Goal: Transaction & Acquisition: Purchase product/service

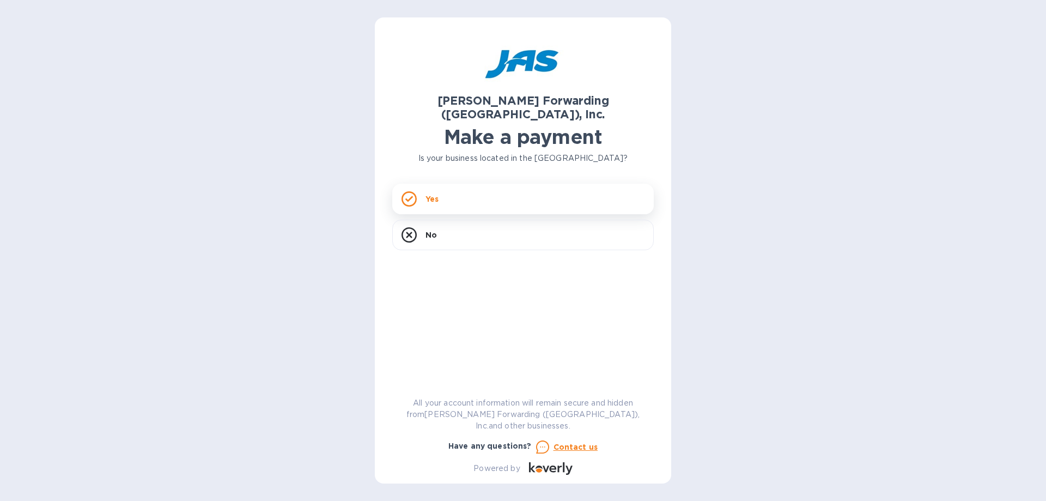
click at [447, 184] on div "Yes" at bounding box center [523, 199] width 262 height 31
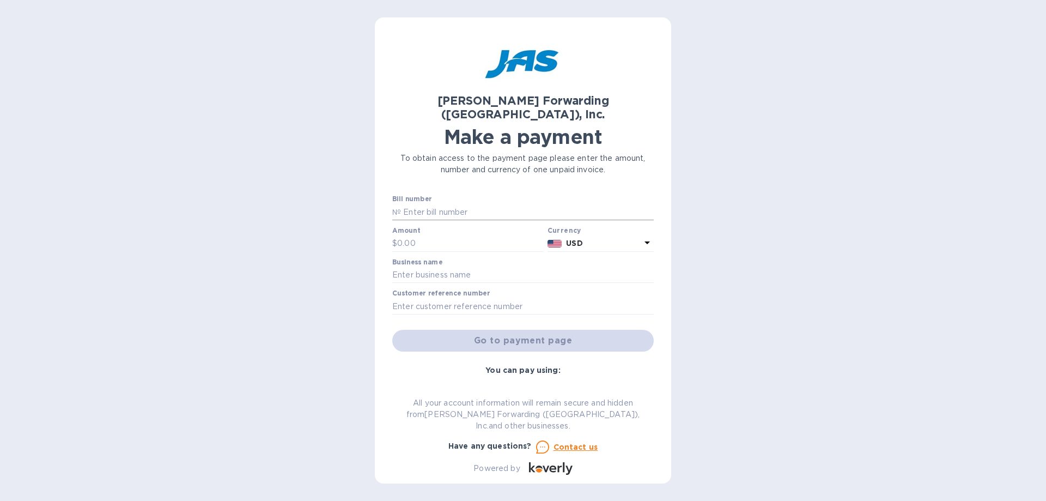
click at [426, 204] on input "text" at bounding box center [527, 212] width 253 height 16
paste input "LAX403037561"
type input "LAX403037561"
click at [418, 235] on input "text" at bounding box center [470, 243] width 146 height 16
type input "725.14"
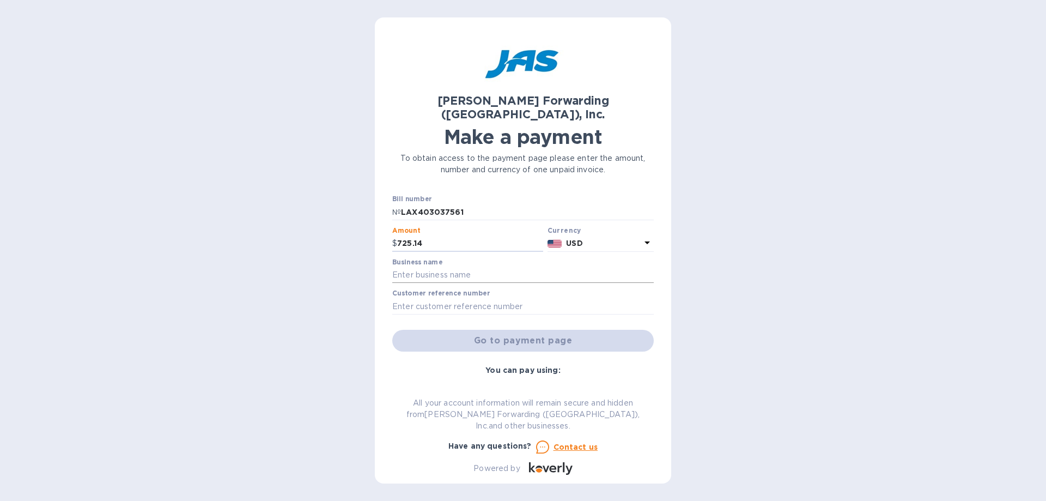
click at [434, 267] on input "text" at bounding box center [523, 275] width 262 height 16
type input "Calbiotech"
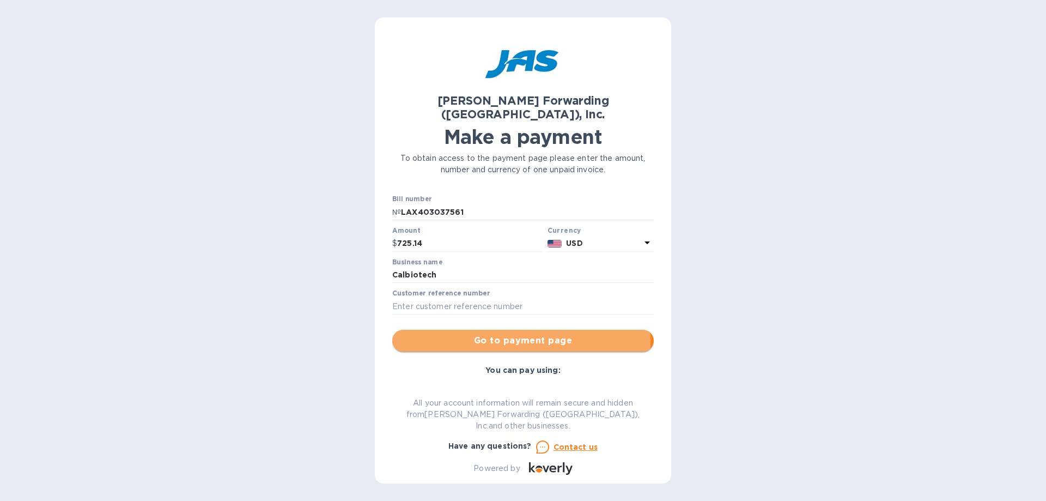
click at [479, 334] on span "Go to payment page" at bounding box center [523, 340] width 244 height 13
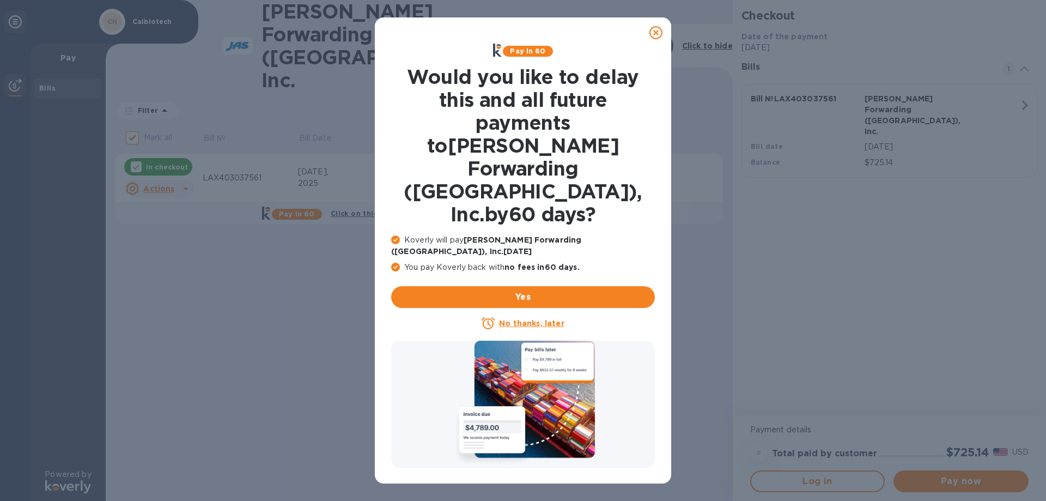
click at [659, 33] on icon at bounding box center [655, 32] width 13 height 13
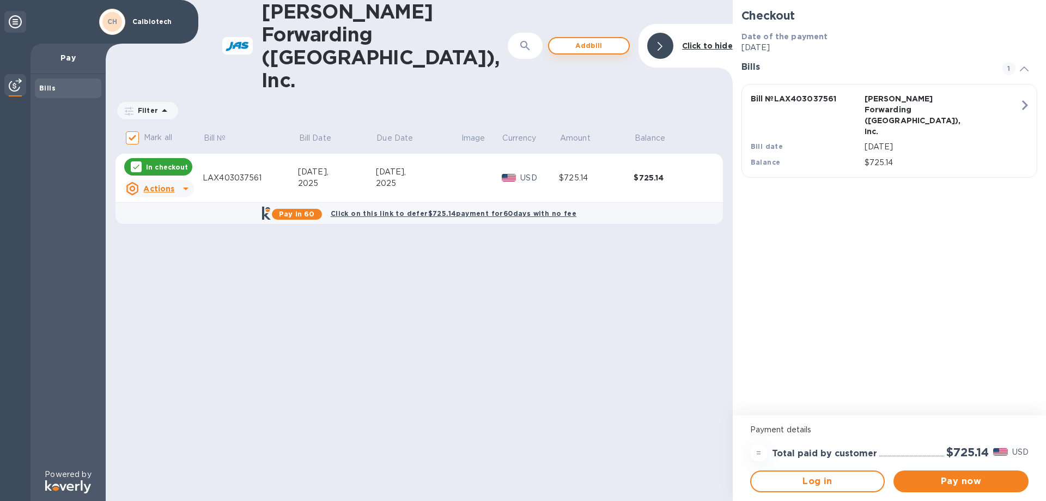
click at [581, 39] on span "Add bill" at bounding box center [589, 45] width 62 height 13
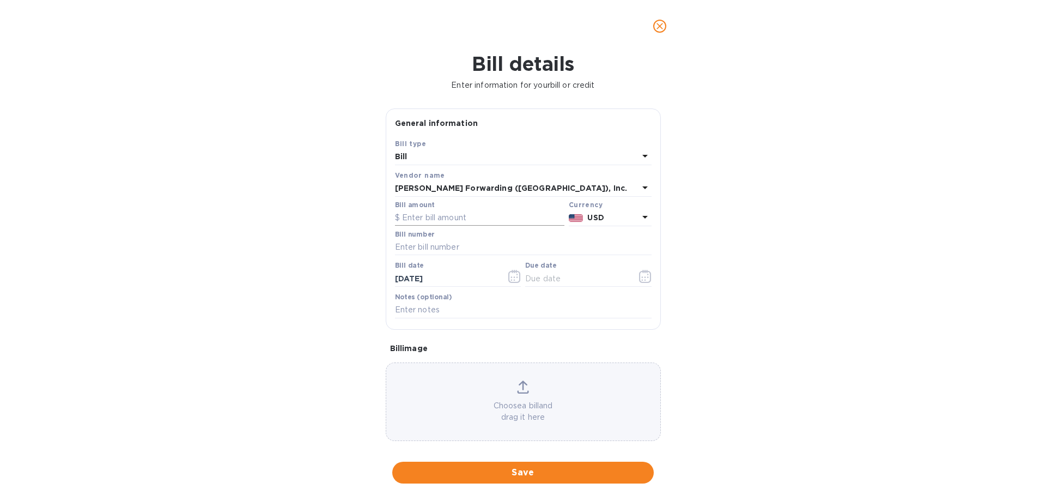
click at [410, 220] on input "text" at bounding box center [479, 218] width 169 height 16
type input "601.39"
click at [423, 248] on input "text" at bounding box center [523, 247] width 257 height 16
paste input "LAX503164263"
type input "LAX503164263"
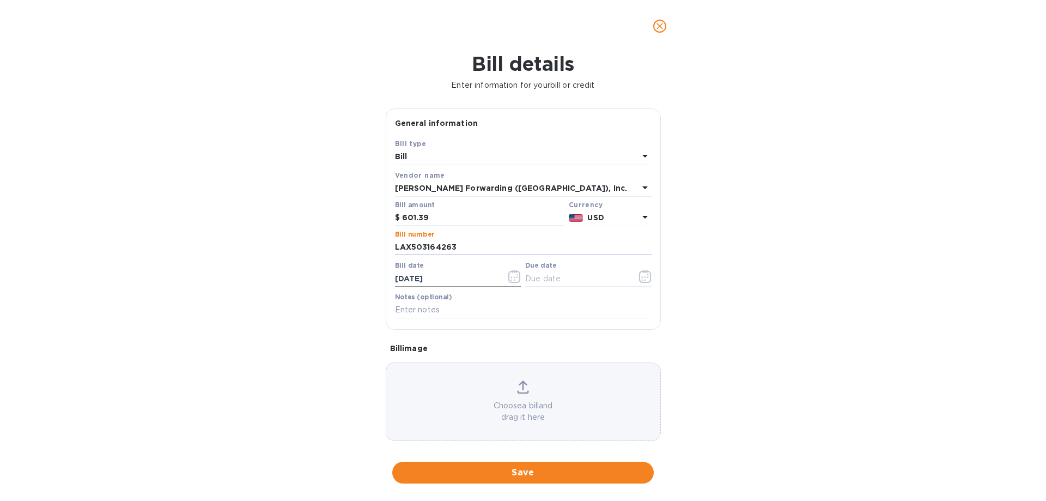
click at [513, 275] on icon "button" at bounding box center [514, 276] width 13 height 13
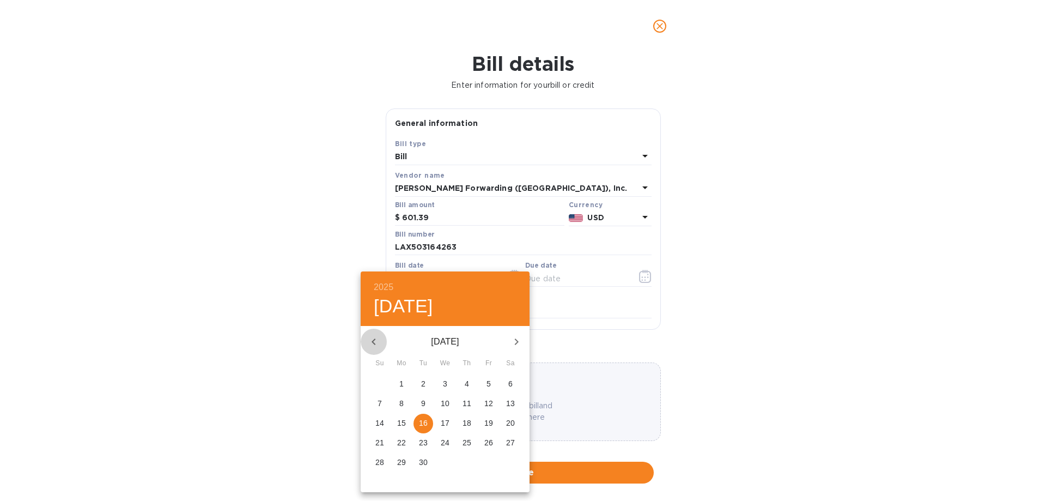
click at [374, 342] on icon "button" at bounding box center [373, 341] width 13 height 13
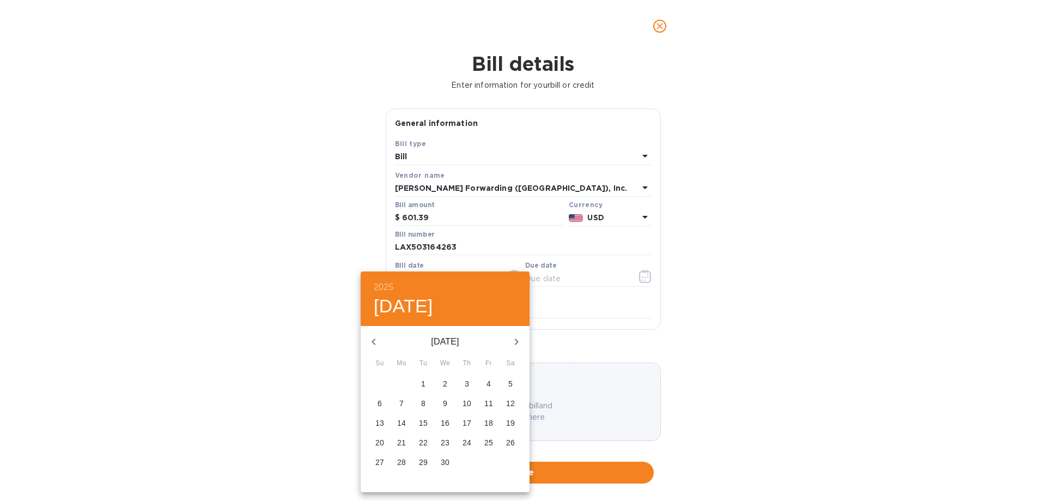
click at [373, 345] on icon "button" at bounding box center [373, 341] width 13 height 13
click at [488, 402] on p "7" at bounding box center [489, 403] width 4 height 11
type input "[DATE]"
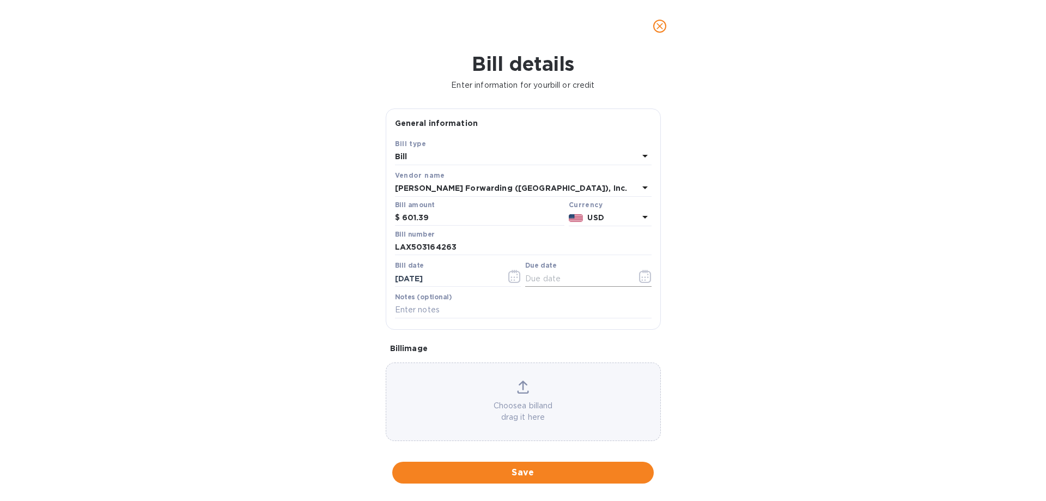
click at [643, 276] on icon "button" at bounding box center [645, 276] width 13 height 13
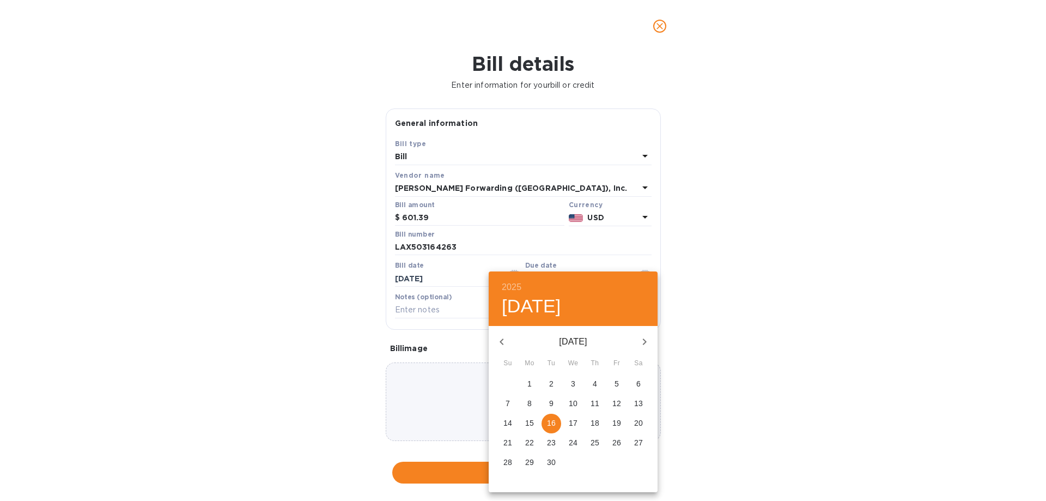
click at [442, 307] on div at bounding box center [523, 250] width 1046 height 501
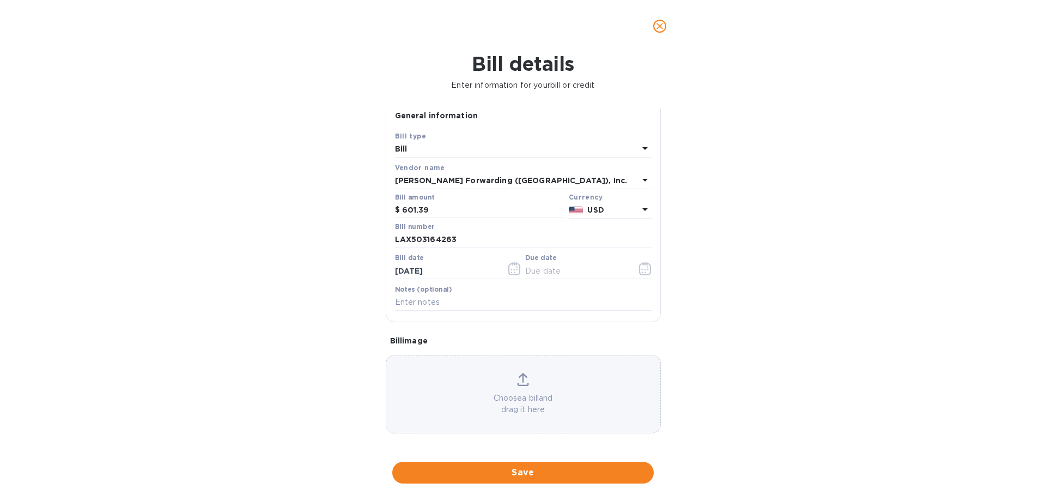
scroll to position [10, 0]
click at [530, 476] on span "Save" at bounding box center [523, 472] width 244 height 13
click at [643, 269] on icon "button" at bounding box center [645, 266] width 13 height 13
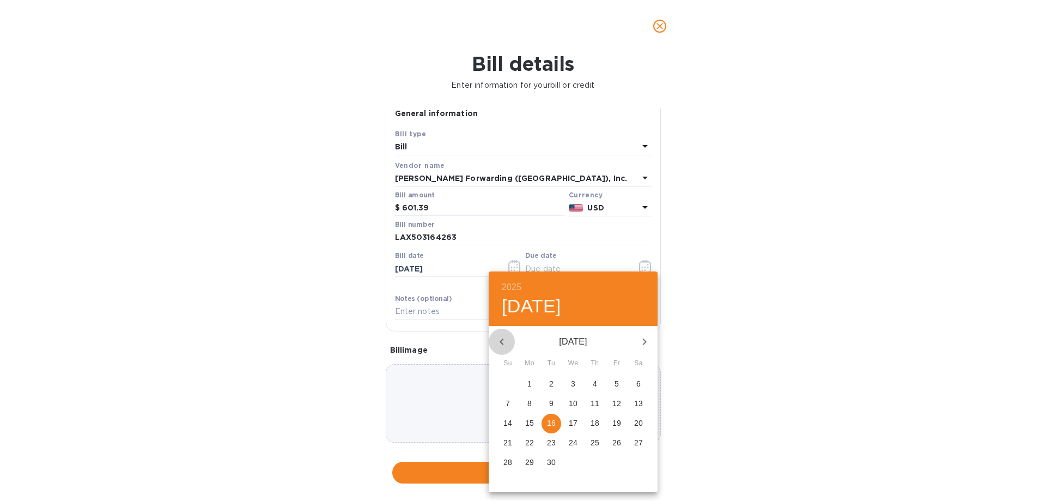
click at [501, 343] on icon "button" at bounding box center [502, 341] width 4 height 7
click at [501, 343] on icon "button" at bounding box center [501, 341] width 13 height 13
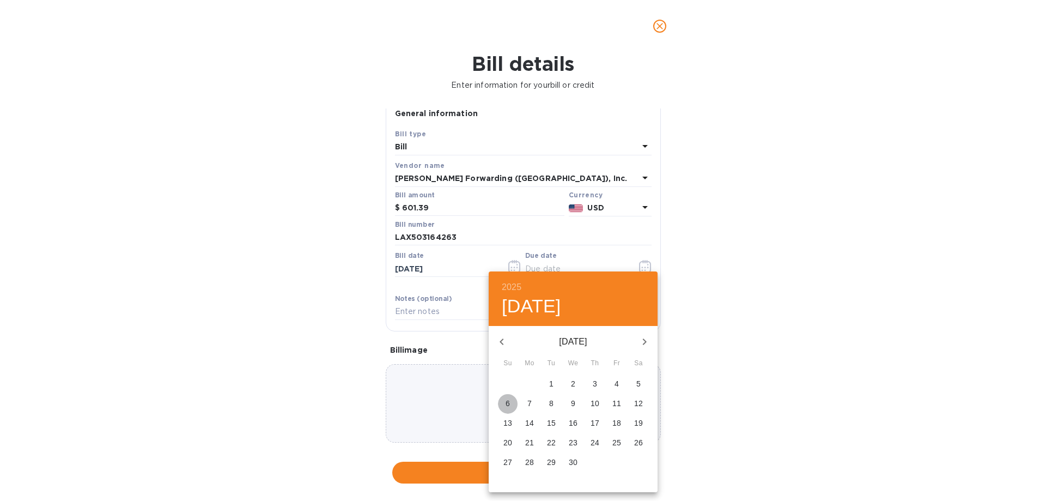
click at [504, 400] on span "6" at bounding box center [508, 403] width 20 height 11
type input "[DATE]"
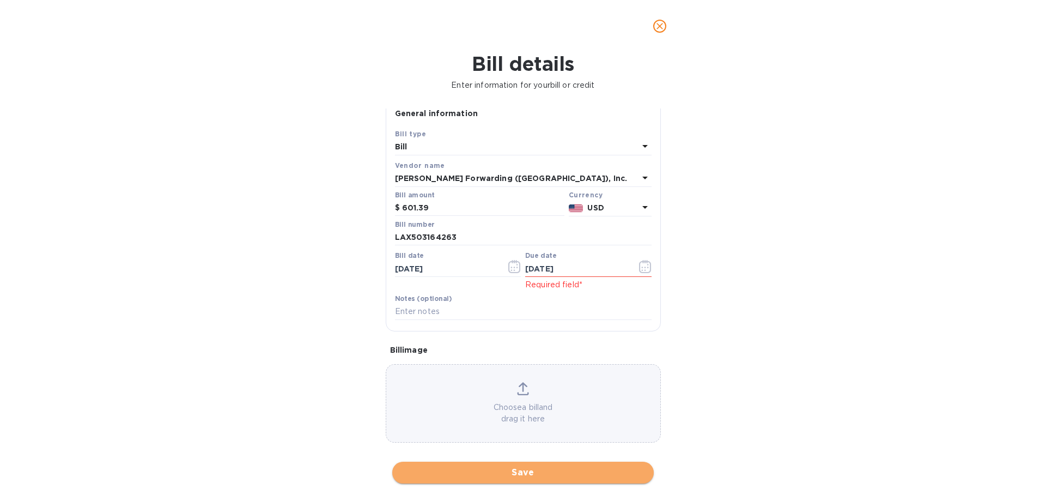
click at [533, 470] on span "Save" at bounding box center [523, 472] width 244 height 13
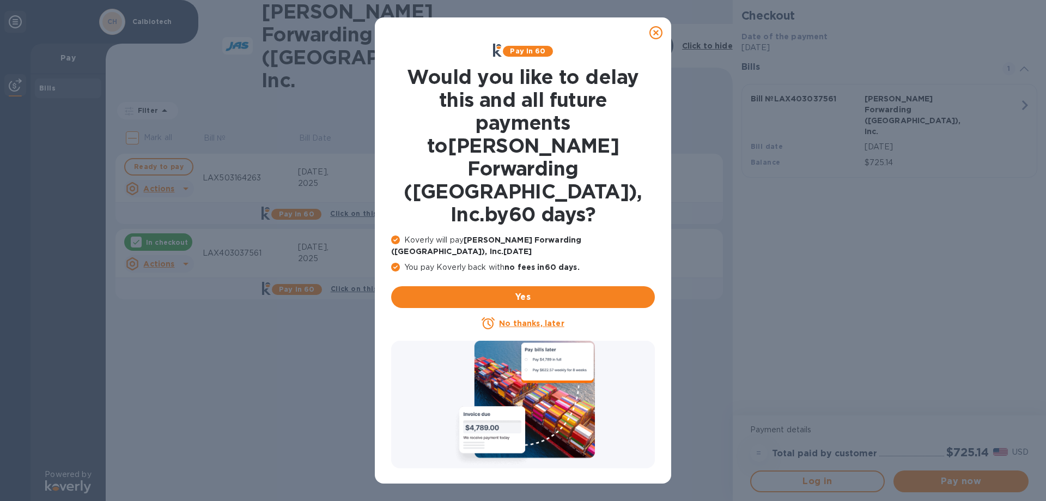
click at [655, 35] on icon at bounding box center [655, 32] width 13 height 13
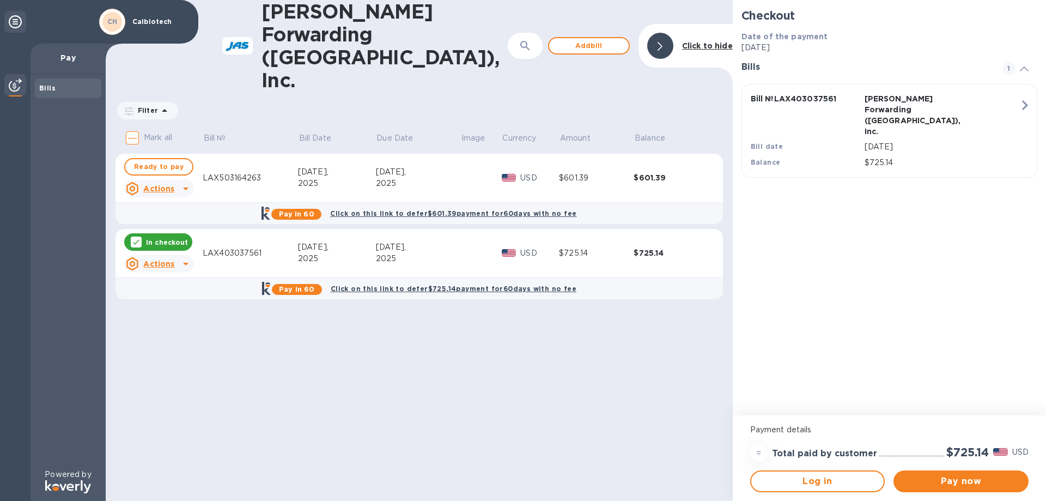
click at [179, 257] on icon at bounding box center [185, 263] width 13 height 13
click at [182, 263] on b "Open bill" at bounding box center [173, 262] width 37 height 9
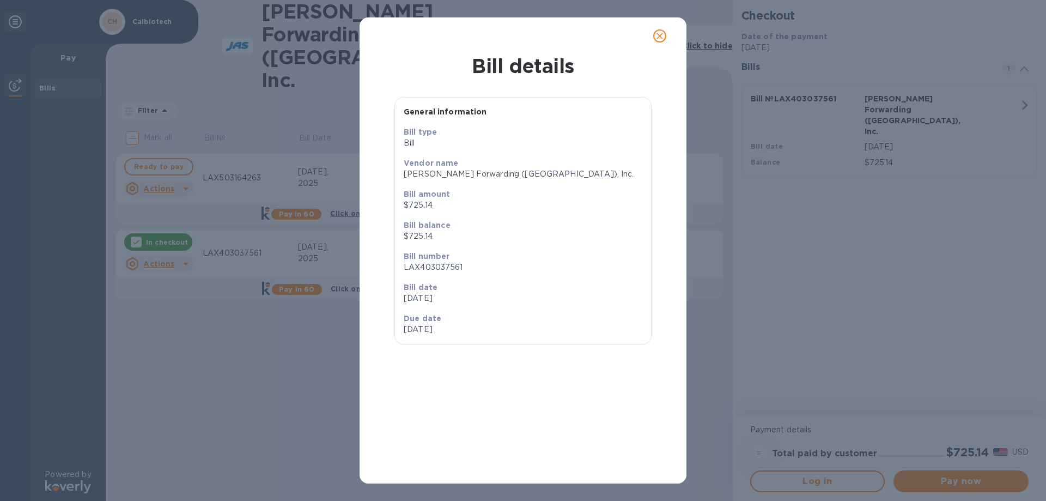
click at [659, 34] on icon "close" at bounding box center [659, 36] width 11 height 11
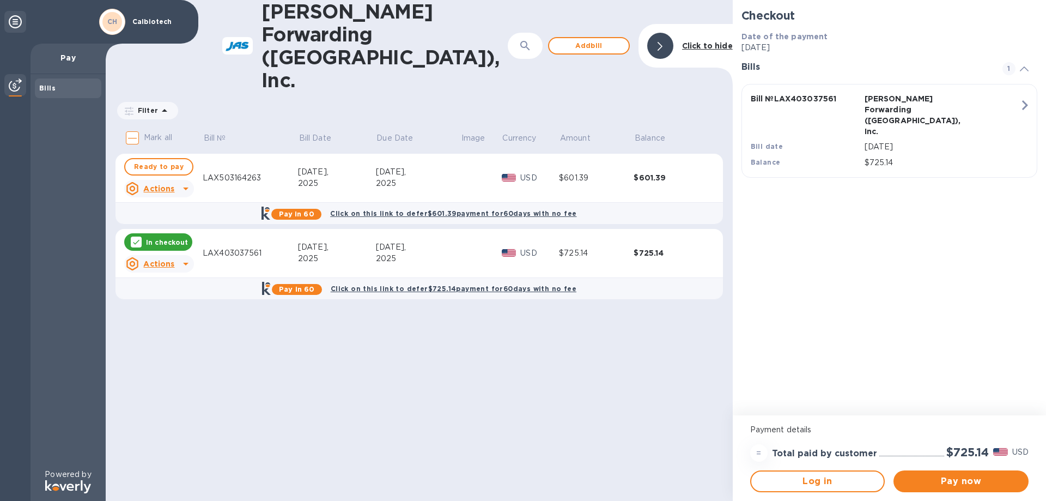
click at [179, 257] on icon at bounding box center [185, 263] width 13 height 13
click at [172, 288] on b "Delete" at bounding box center [168, 288] width 27 height 9
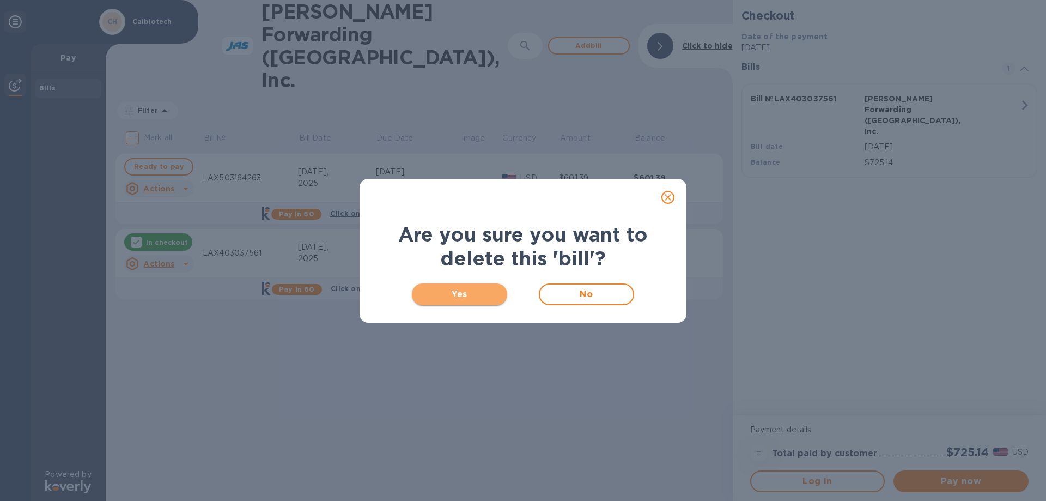
click at [457, 296] on span "Yes" at bounding box center [460, 294] width 78 height 13
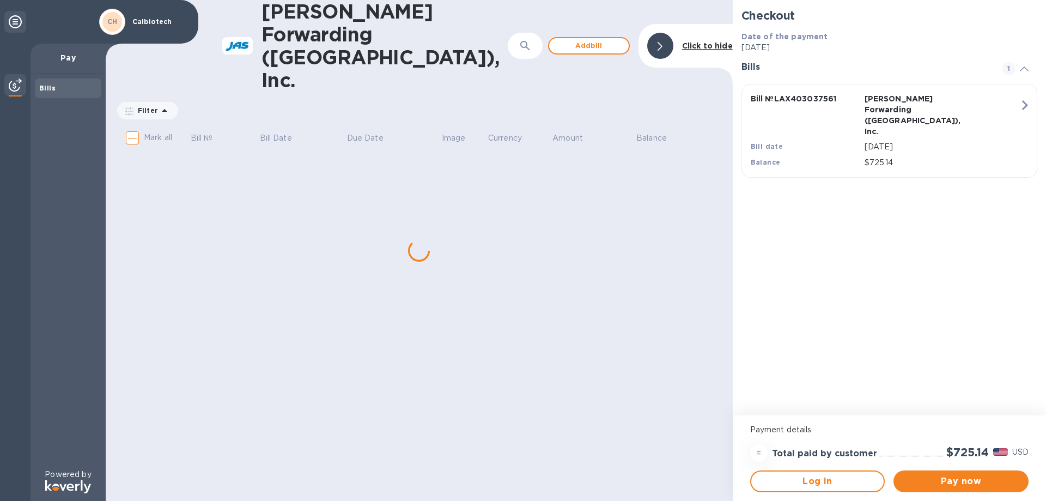
checkbox input "true"
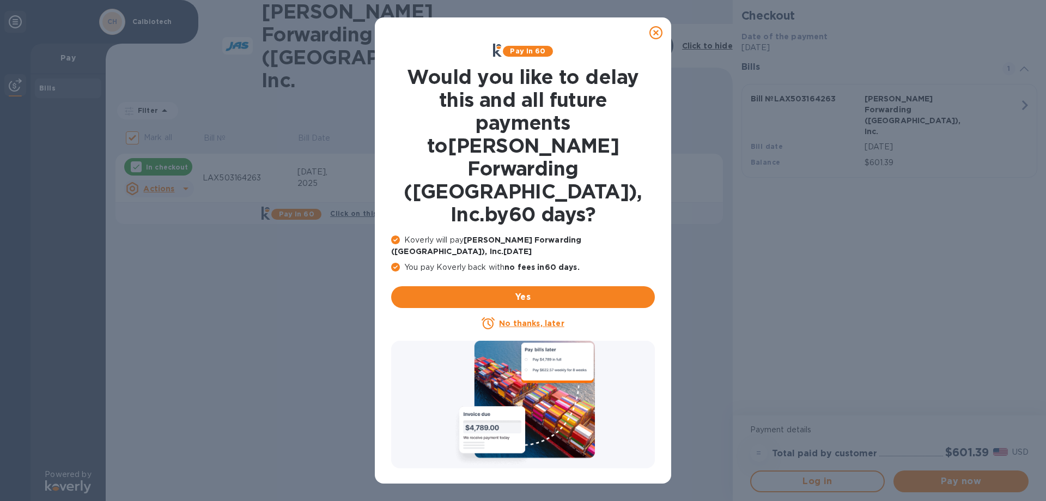
click at [656, 30] on icon at bounding box center [655, 32] width 13 height 13
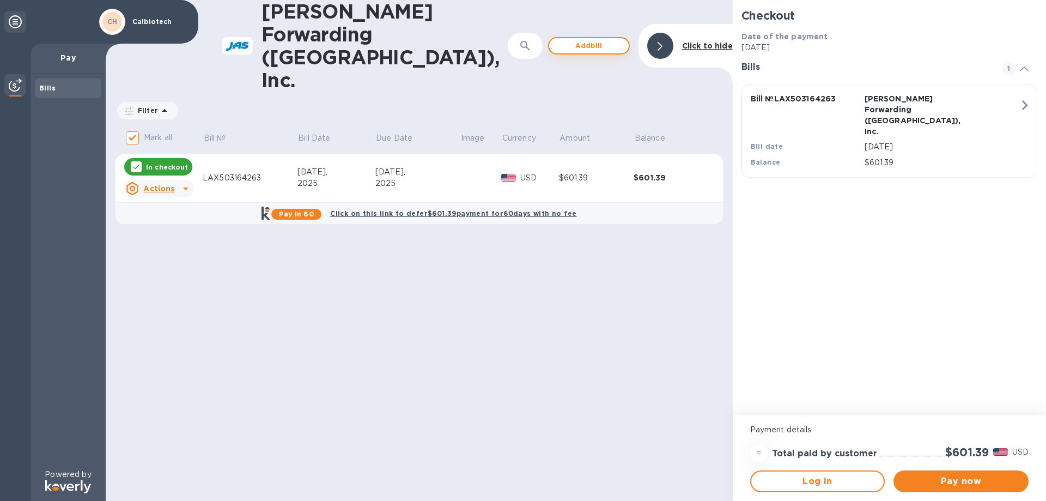
click at [584, 39] on span "Add bill" at bounding box center [589, 45] width 62 height 13
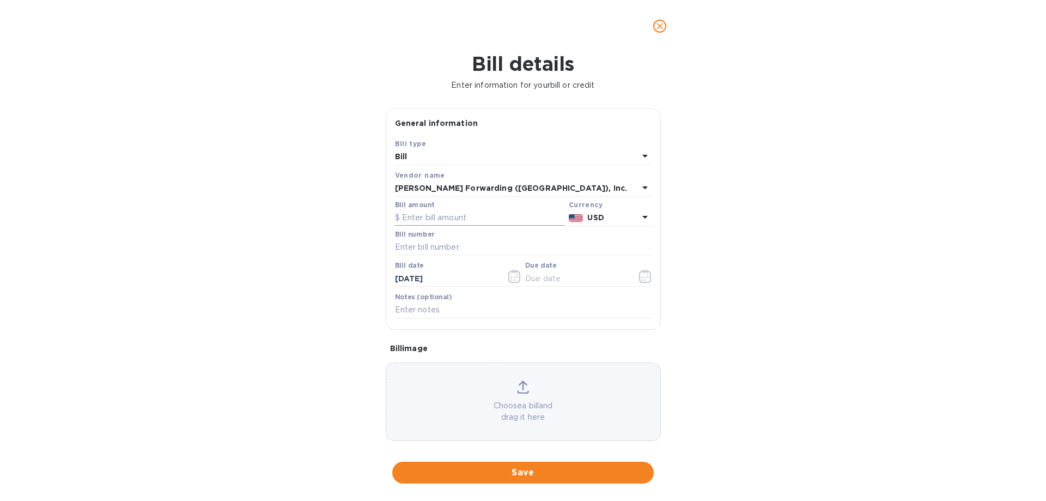
click at [424, 216] on input "text" at bounding box center [479, 218] width 169 height 16
type input "206.66"
click at [423, 245] on input "text" at bounding box center [523, 247] width 257 height 16
paste input "LAX403037561"
type input "LAX403037561"
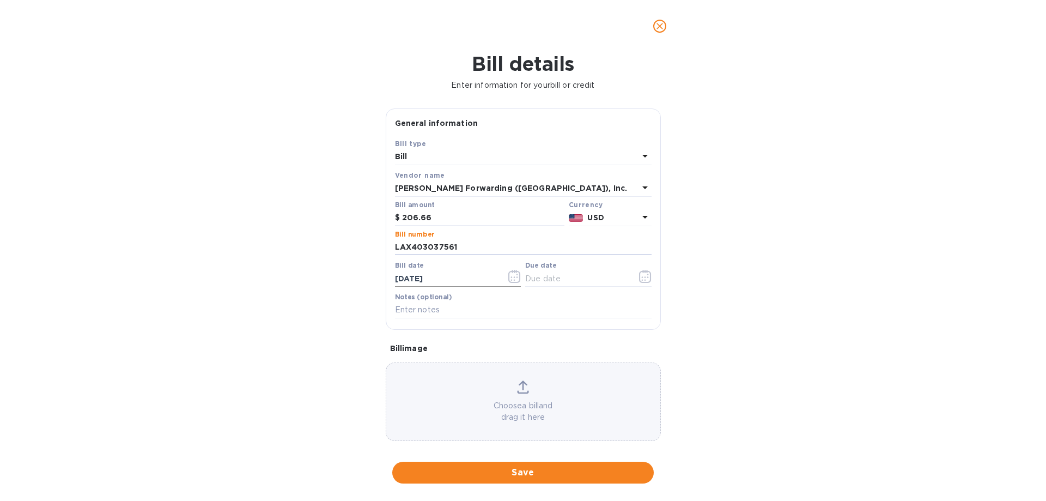
click at [516, 282] on icon "button" at bounding box center [514, 276] width 12 height 13
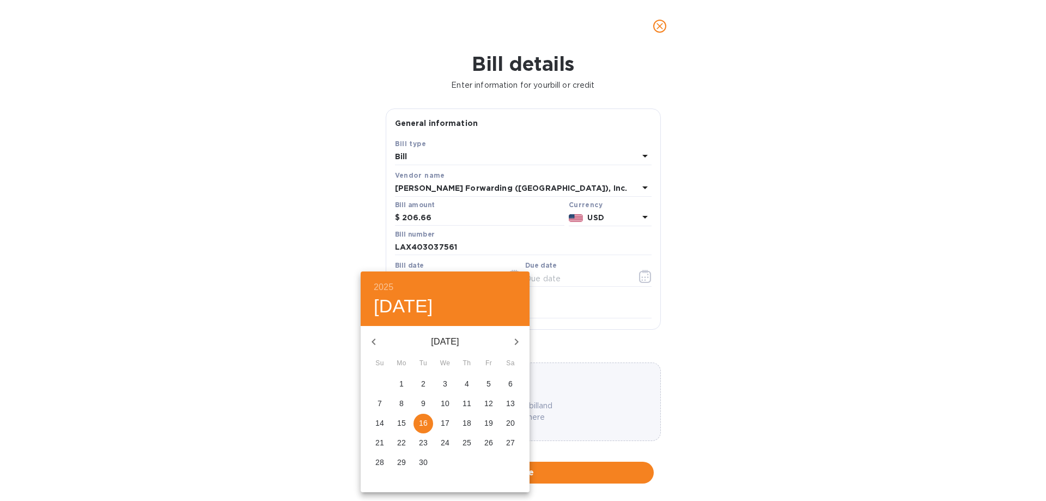
click at [372, 342] on icon "button" at bounding box center [373, 341] width 13 height 13
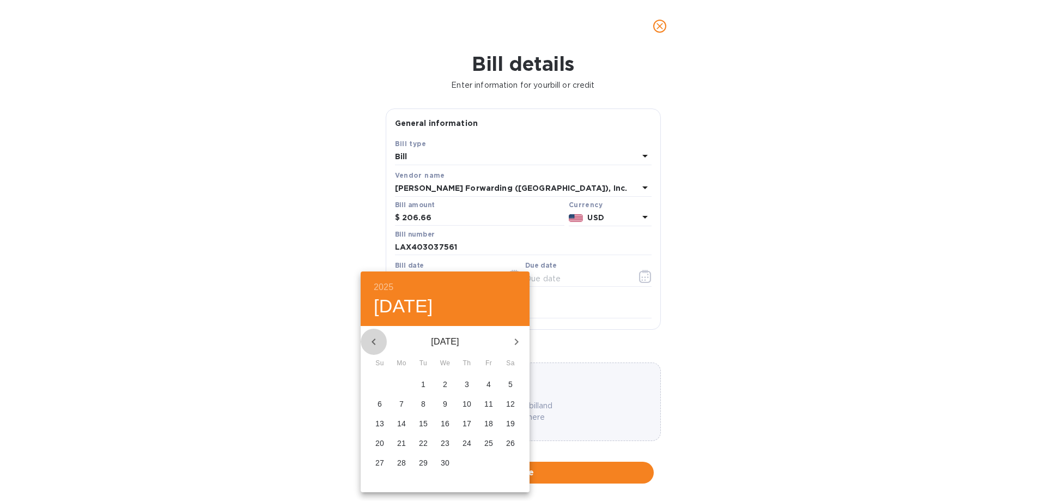
click at [372, 342] on icon "button" at bounding box center [373, 341] width 13 height 13
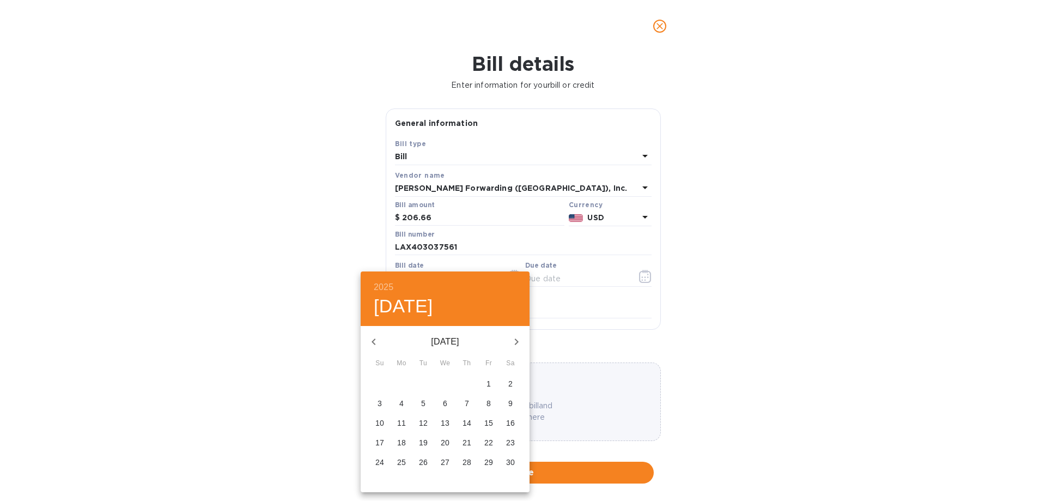
click at [487, 404] on p "8" at bounding box center [489, 403] width 4 height 11
type input "[DATE]"
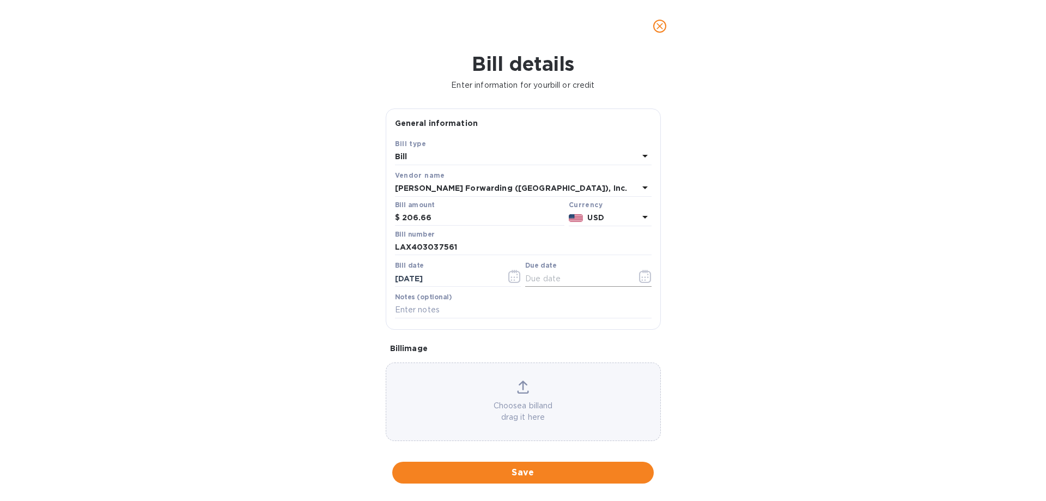
click at [642, 277] on icon "button" at bounding box center [645, 276] width 13 height 13
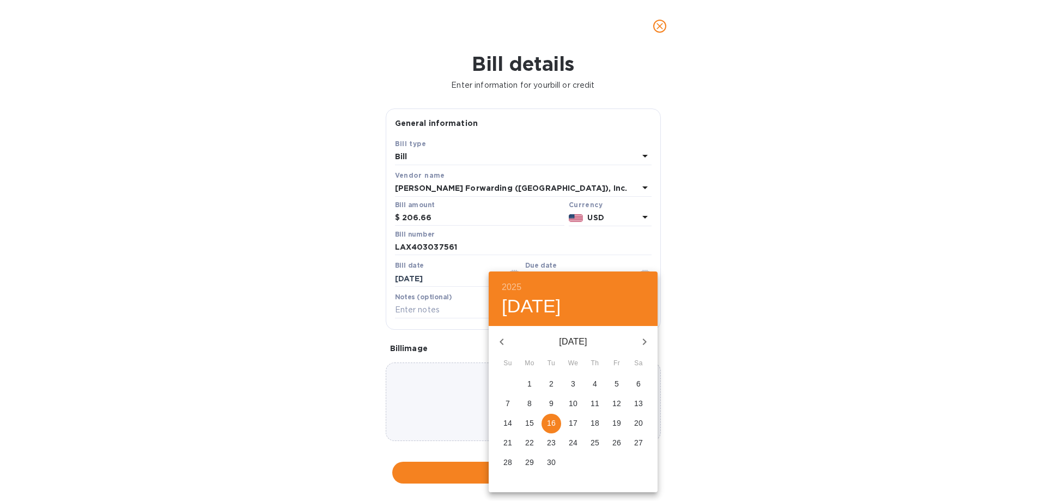
click at [501, 338] on icon "button" at bounding box center [501, 341] width 13 height 13
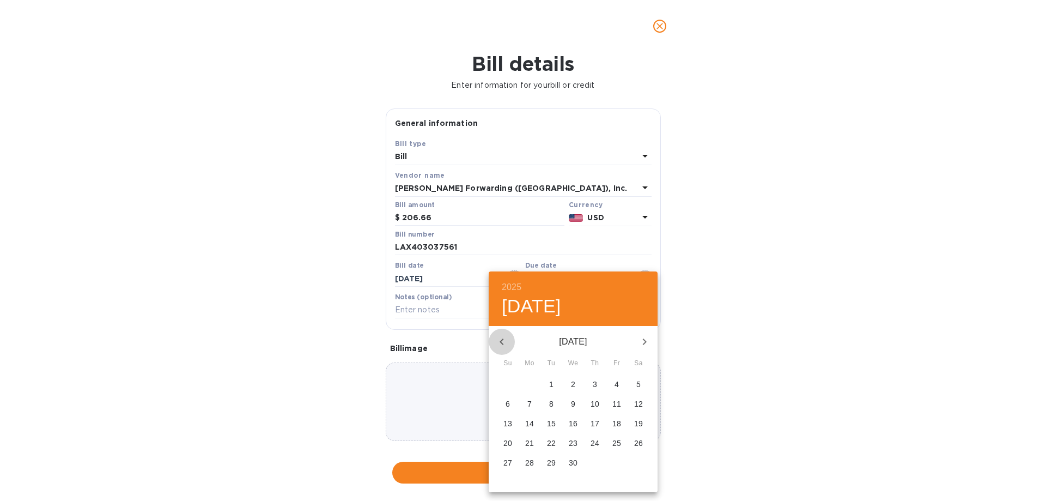
click at [501, 338] on icon "button" at bounding box center [501, 341] width 13 height 13
click at [635, 379] on span "7" at bounding box center [639, 383] width 20 height 11
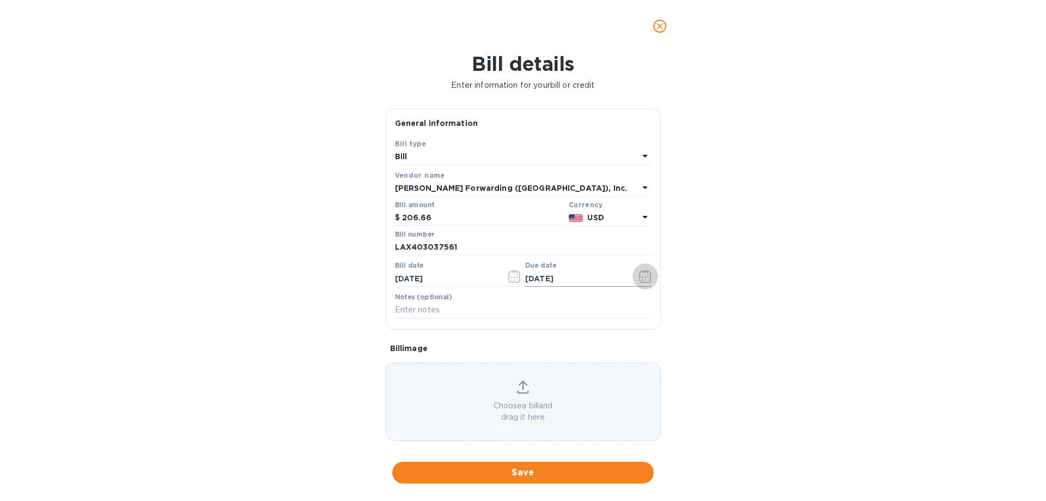
click at [647, 281] on icon "button" at bounding box center [645, 276] width 13 height 13
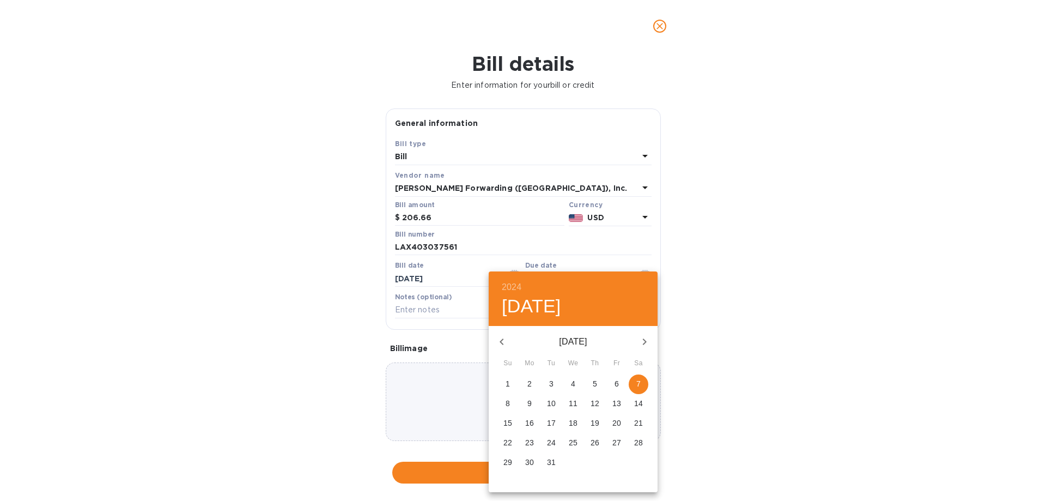
click at [512, 403] on span "8" at bounding box center [508, 403] width 20 height 11
type input "[DATE]"
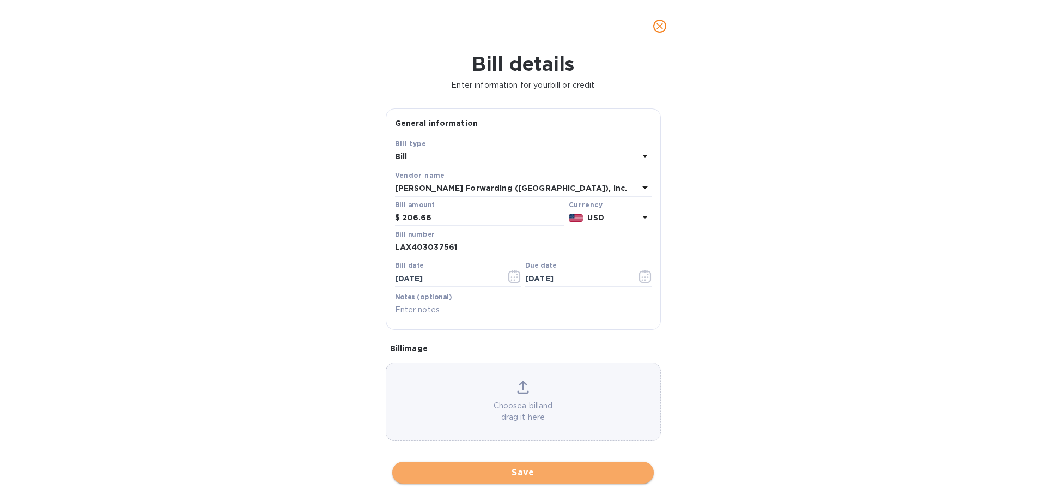
click at [542, 476] on span "Save" at bounding box center [523, 472] width 244 height 13
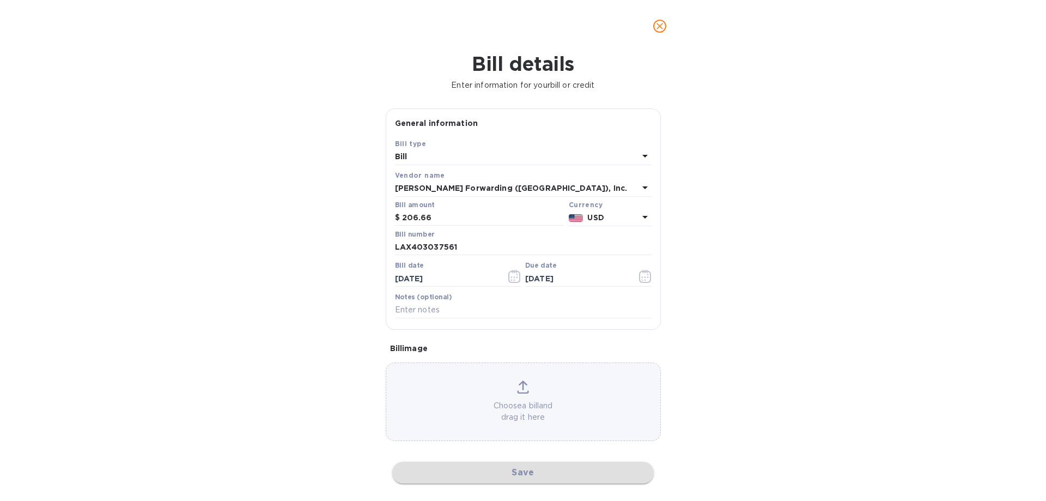
checkbox input "false"
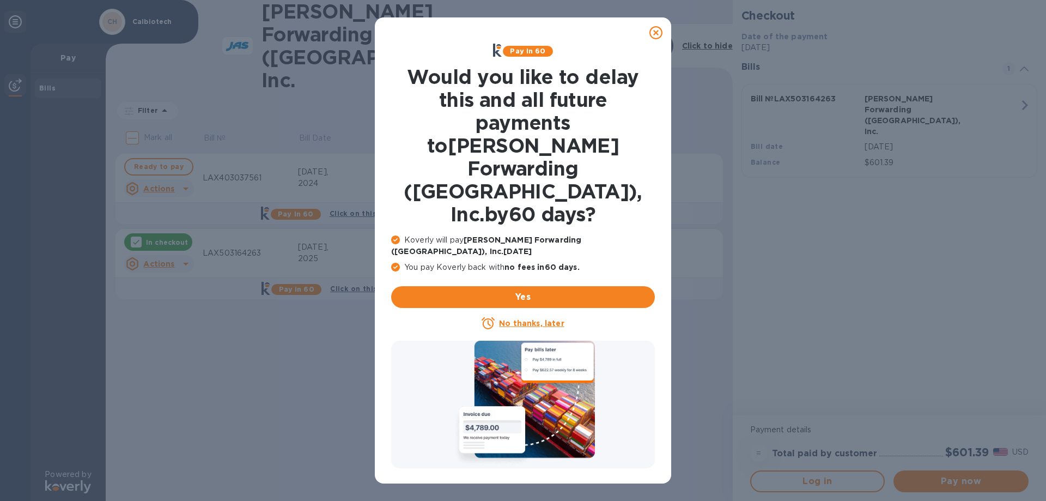
click at [654, 34] on icon at bounding box center [655, 32] width 13 height 13
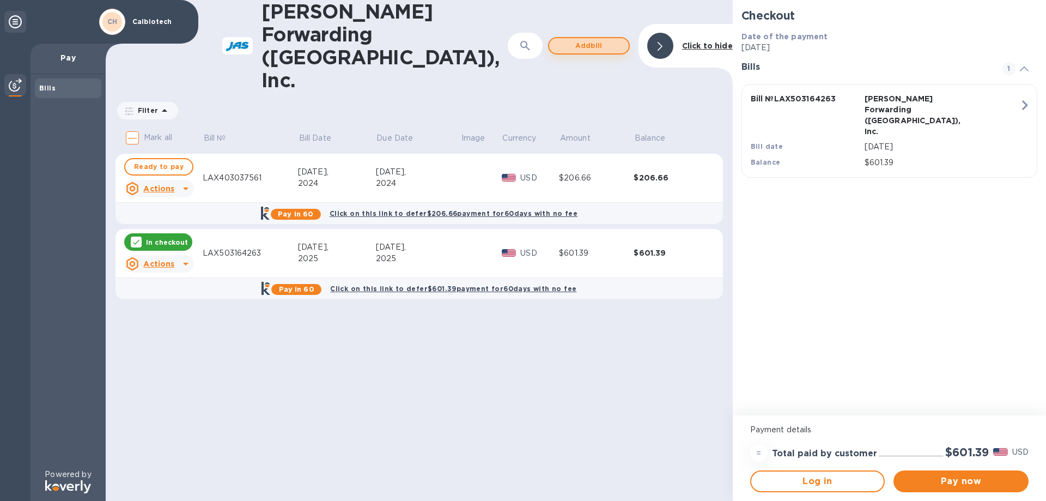
click at [600, 39] on span "Add bill" at bounding box center [589, 45] width 62 height 13
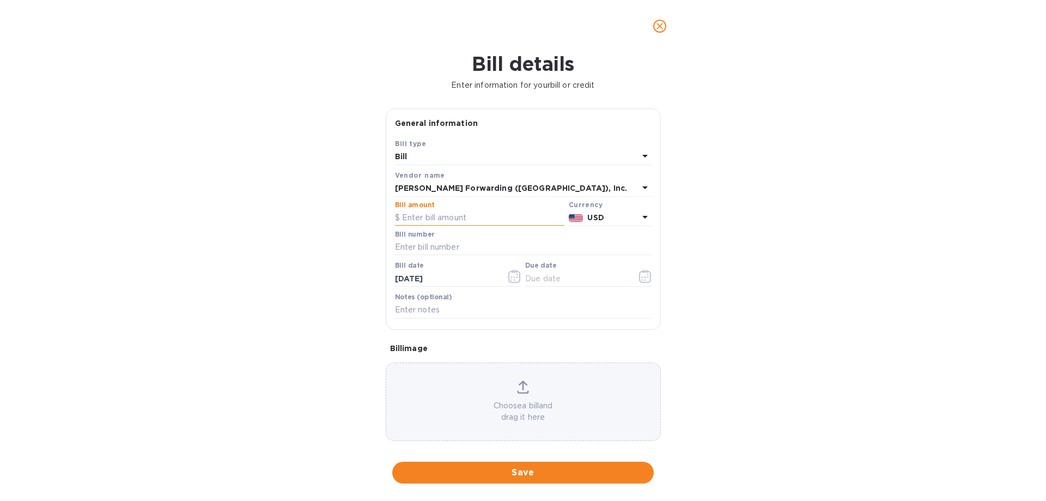
click at [425, 215] on input "text" at bounding box center [479, 218] width 169 height 16
type input "665.39"
click at [445, 249] on input "text" at bounding box center [523, 247] width 257 height 16
paste input "LAX503189274"
type input "LAX503189274"
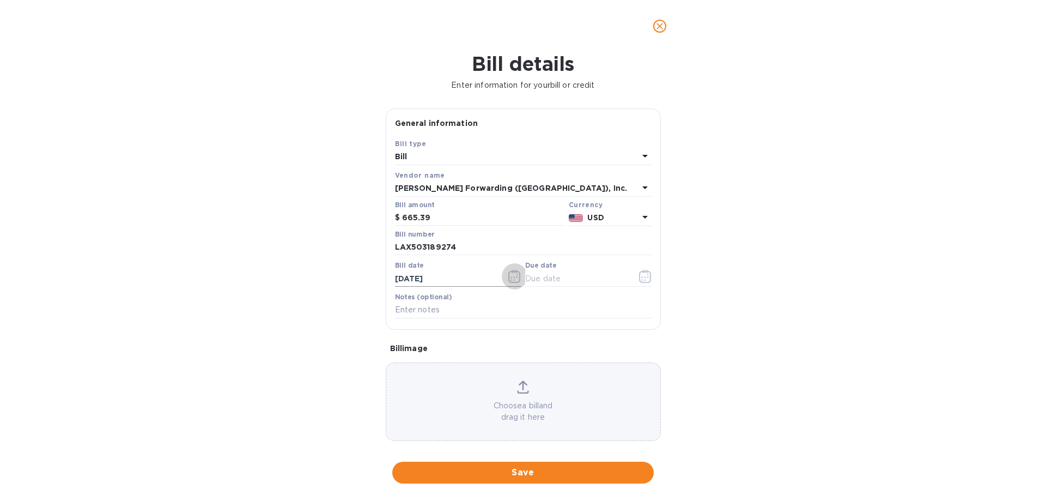
click at [512, 274] on icon "button" at bounding box center [514, 276] width 13 height 13
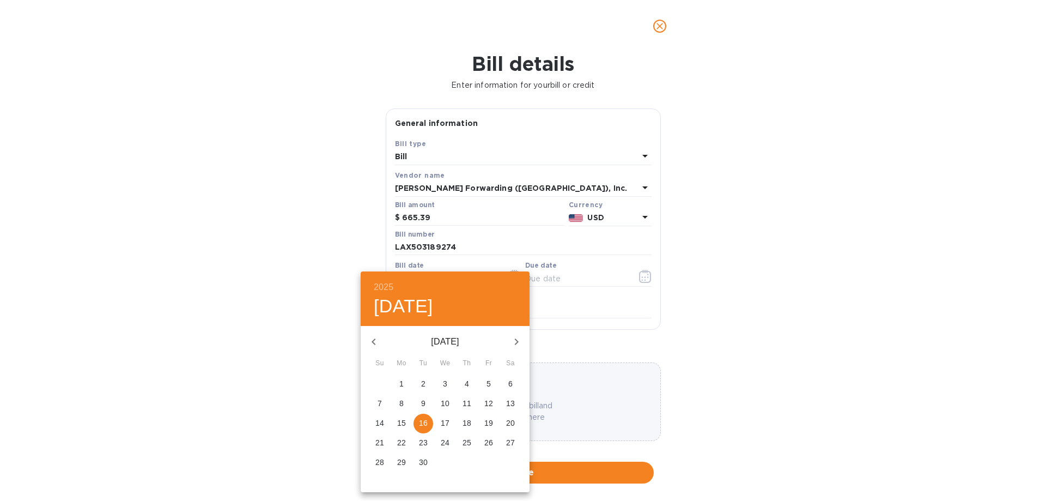
click at [375, 345] on icon "button" at bounding box center [373, 341] width 13 height 13
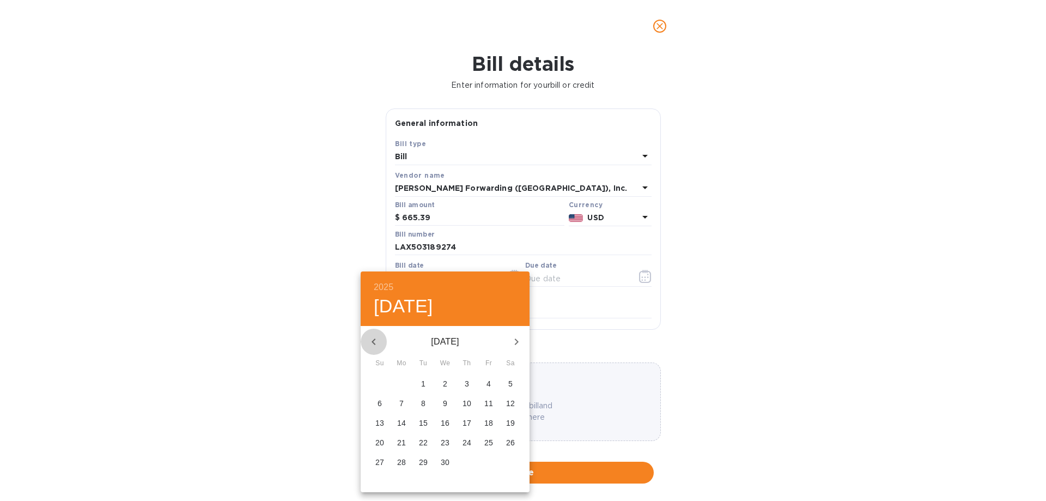
click at [375, 345] on icon "button" at bounding box center [373, 341] width 13 height 13
click at [424, 460] on p "25" at bounding box center [423, 462] width 9 height 11
type input "[DATE]"
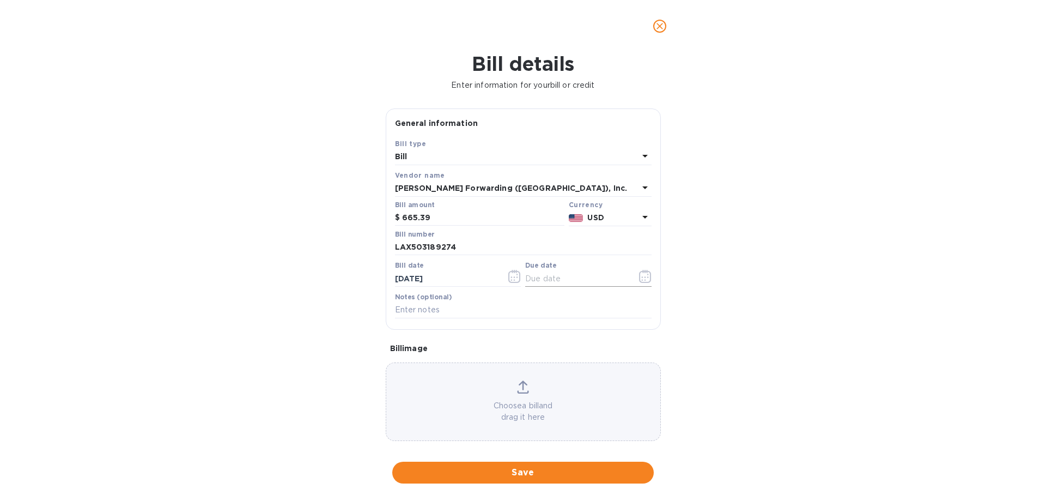
click at [640, 278] on icon "button" at bounding box center [645, 276] width 13 height 13
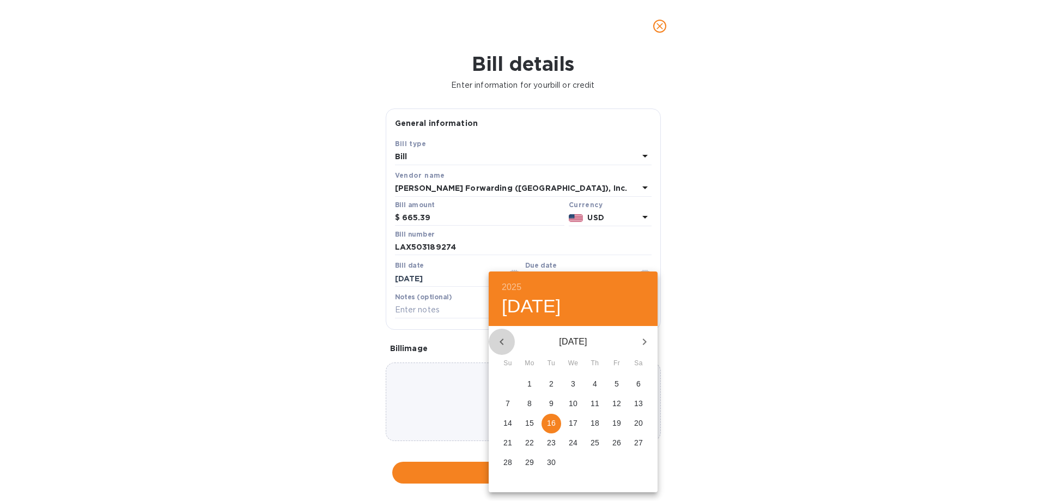
click at [501, 342] on icon "button" at bounding box center [502, 341] width 4 height 7
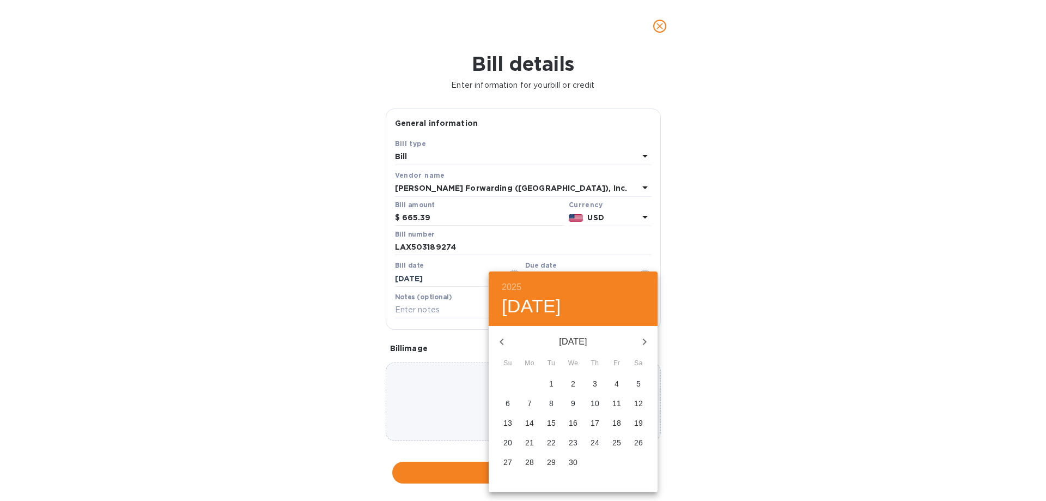
click at [598, 440] on p "24" at bounding box center [595, 442] width 9 height 11
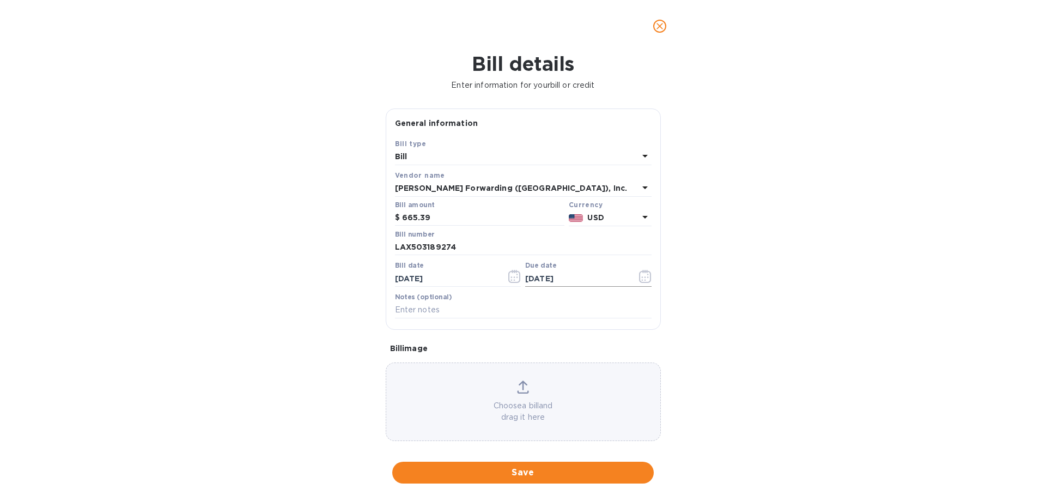
click at [639, 276] on icon "button" at bounding box center [645, 276] width 13 height 13
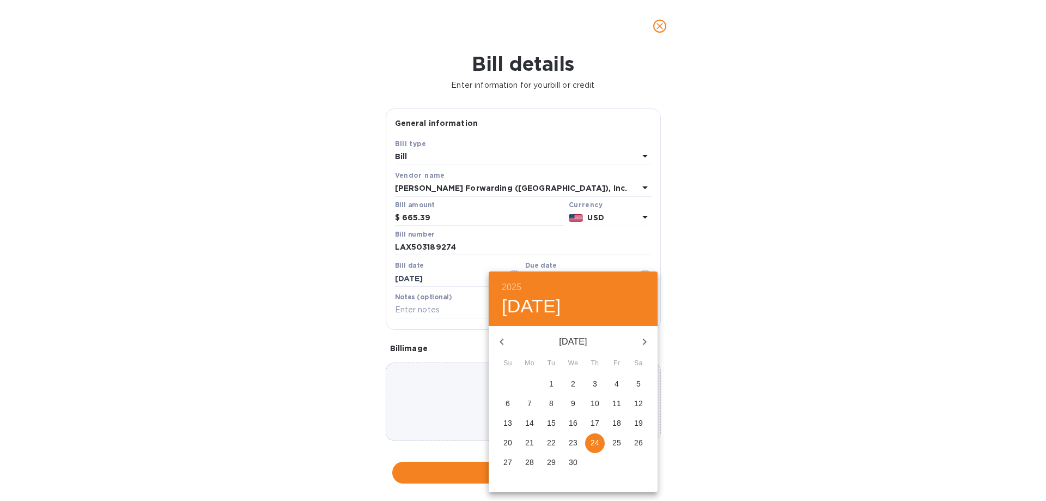
click at [512, 463] on span "27" at bounding box center [508, 462] width 20 height 11
type input "[DATE]"
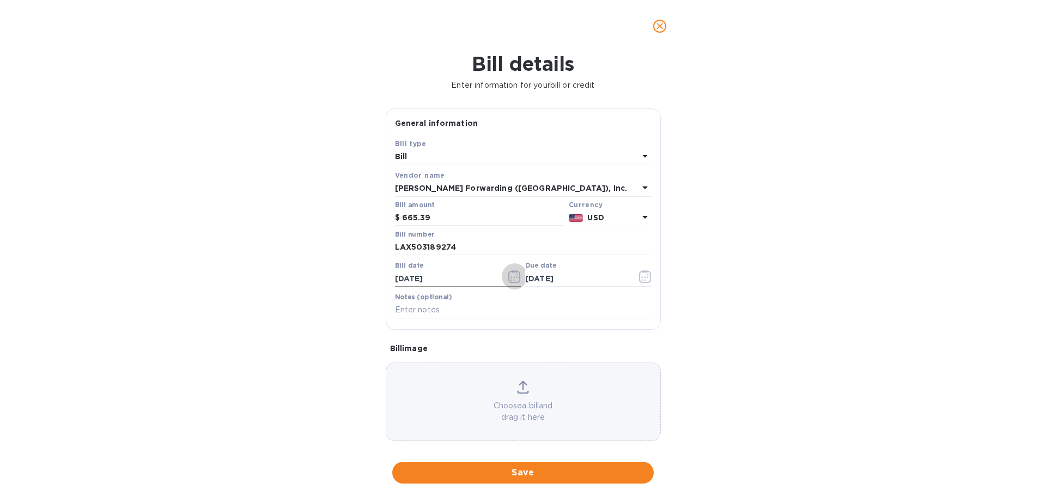
click at [516, 275] on icon "button" at bounding box center [514, 276] width 13 height 13
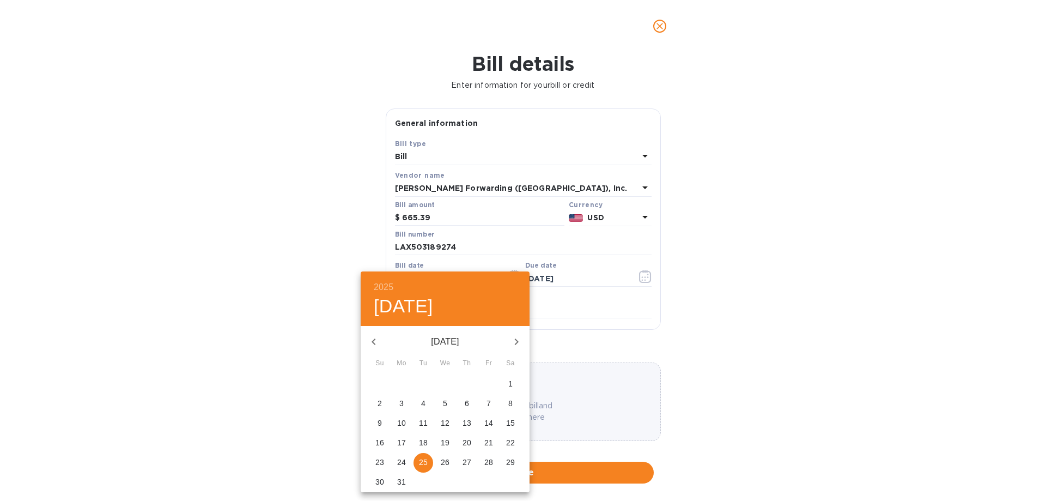
click at [485, 463] on p "28" at bounding box center [488, 462] width 9 height 11
type input "[DATE]"
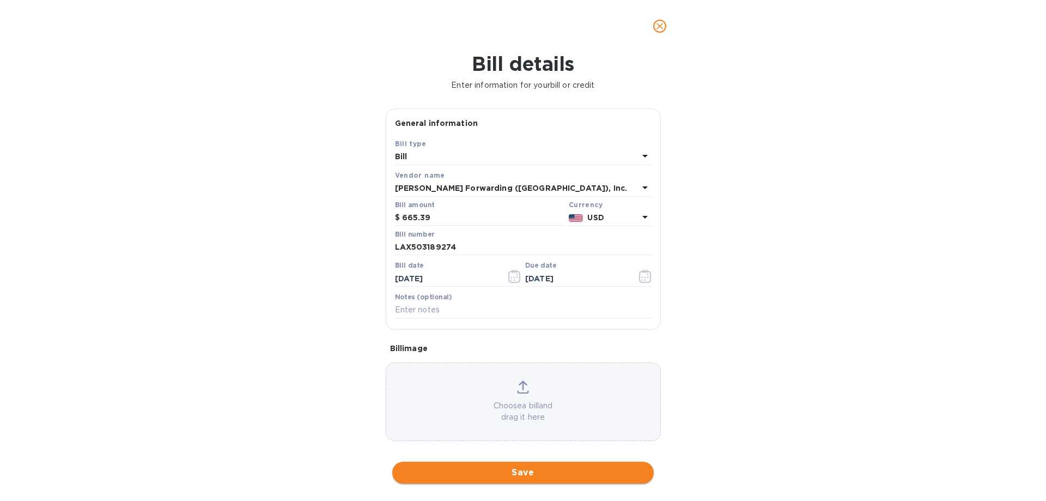
click at [509, 465] on button "Save" at bounding box center [523, 472] width 262 height 22
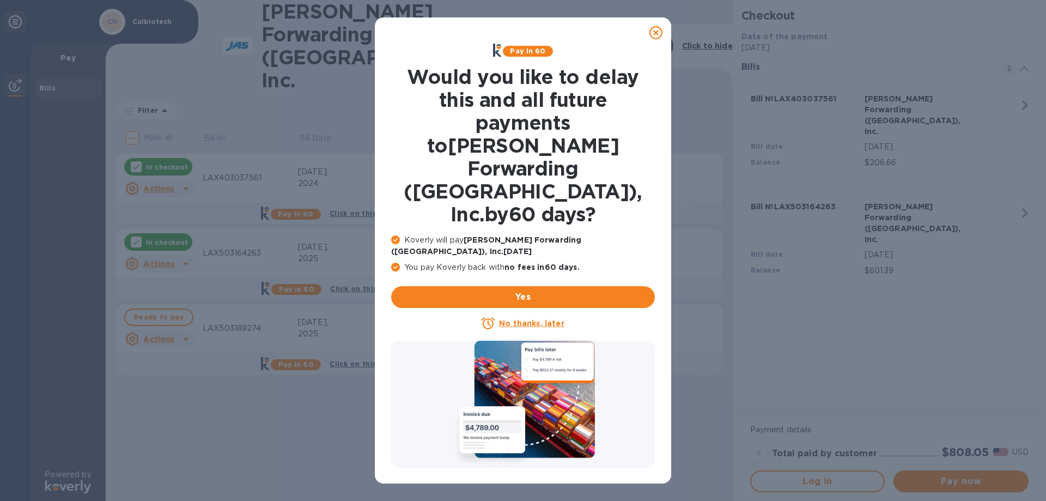
click at [657, 29] on icon at bounding box center [655, 32] width 13 height 13
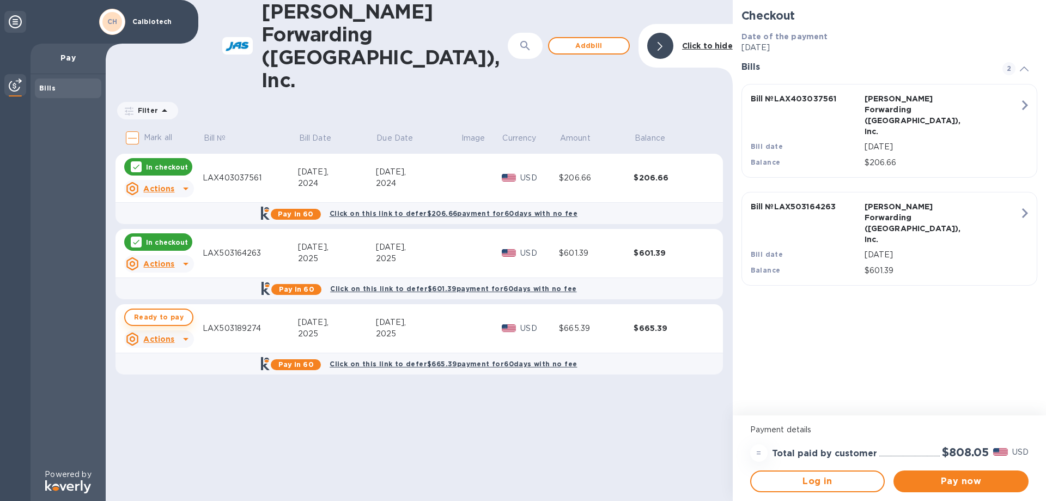
click at [176, 311] on span "Ready to pay" at bounding box center [159, 317] width 50 height 13
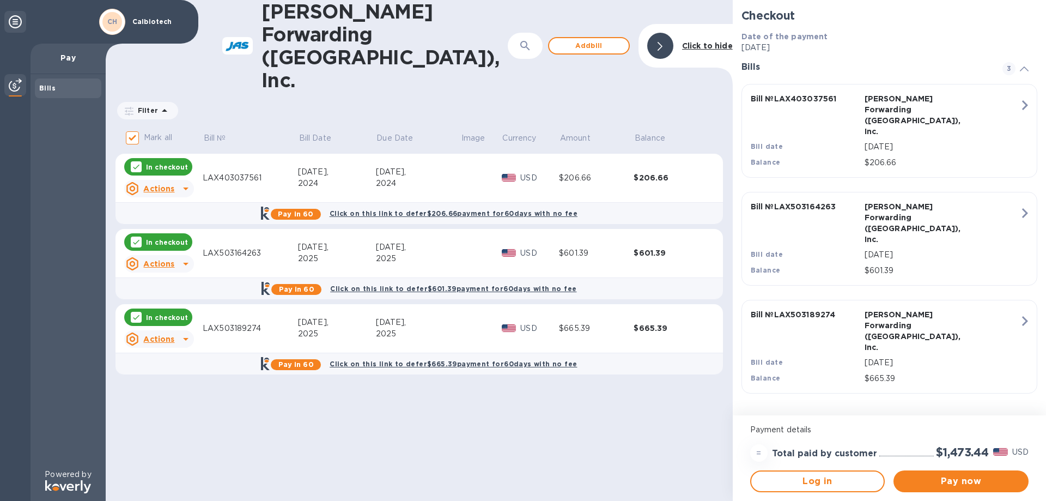
checkbox input "true"
click at [950, 484] on span "Pay now" at bounding box center [961, 481] width 118 height 13
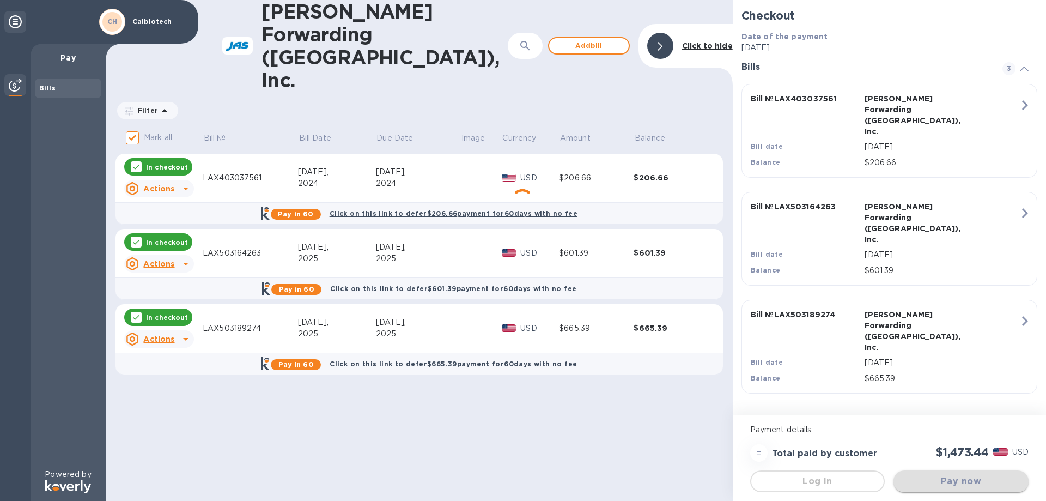
scroll to position [0, 0]
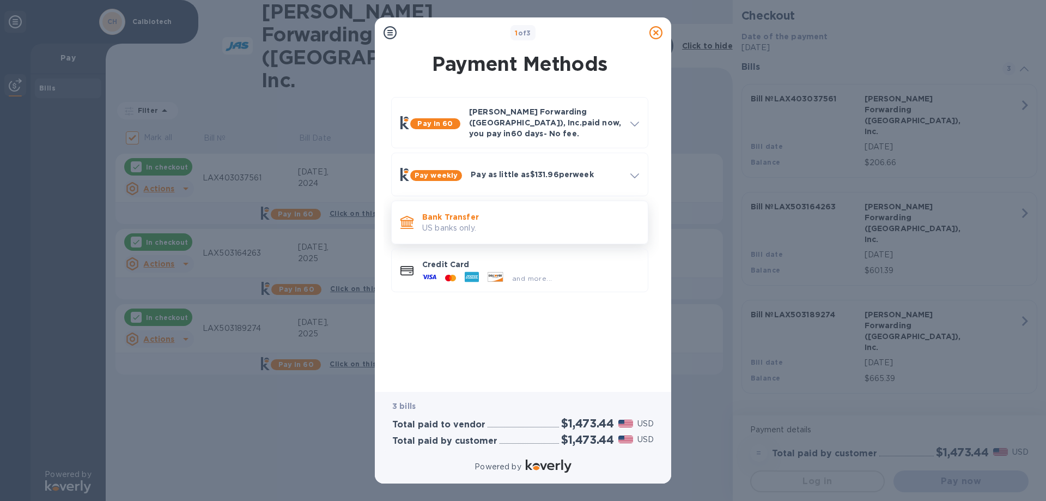
click at [445, 226] on div "Bank Transfer US banks only." at bounding box center [531, 222] width 226 height 31
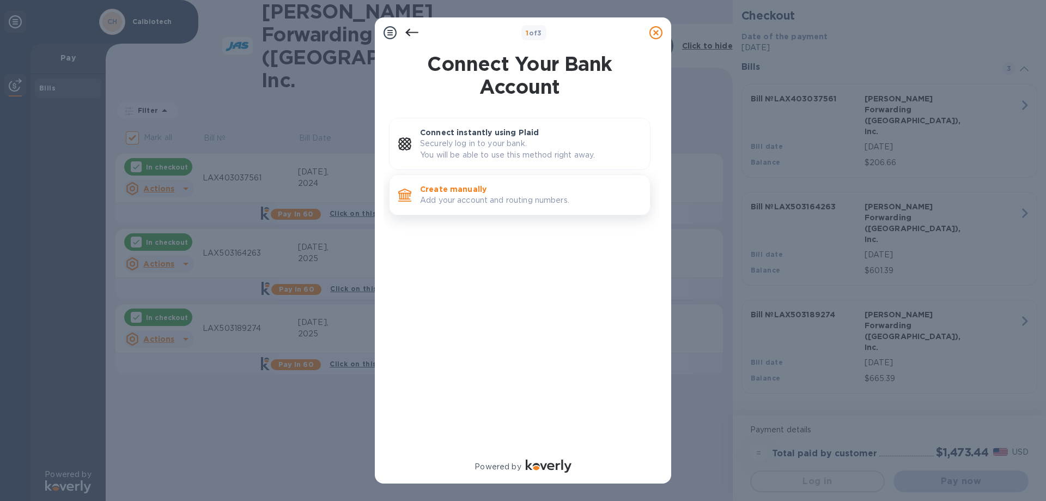
click at [460, 188] on p "Create manually" at bounding box center [530, 189] width 221 height 11
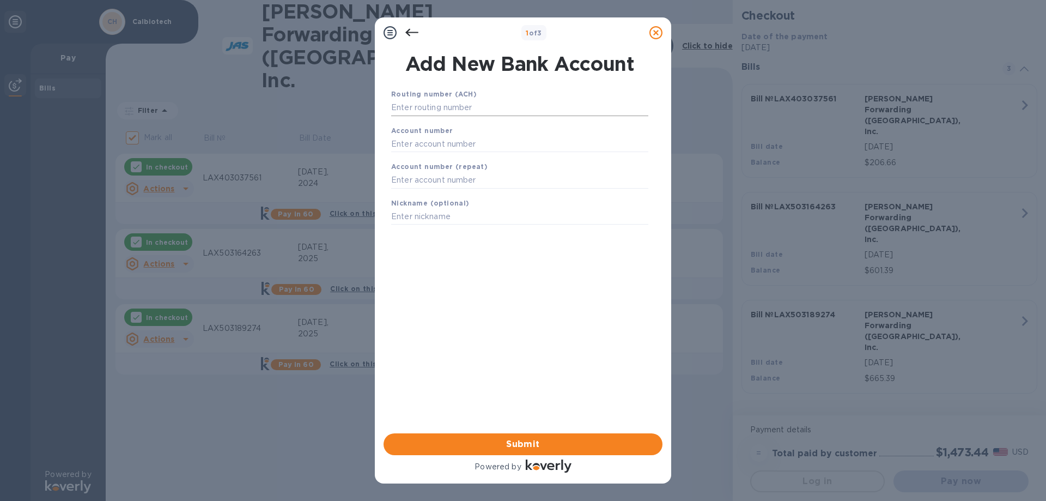
click at [434, 102] on input "text" at bounding box center [519, 108] width 257 height 16
type input "121000358"
click at [437, 160] on input "text" at bounding box center [519, 157] width 257 height 16
type input "001943966847"
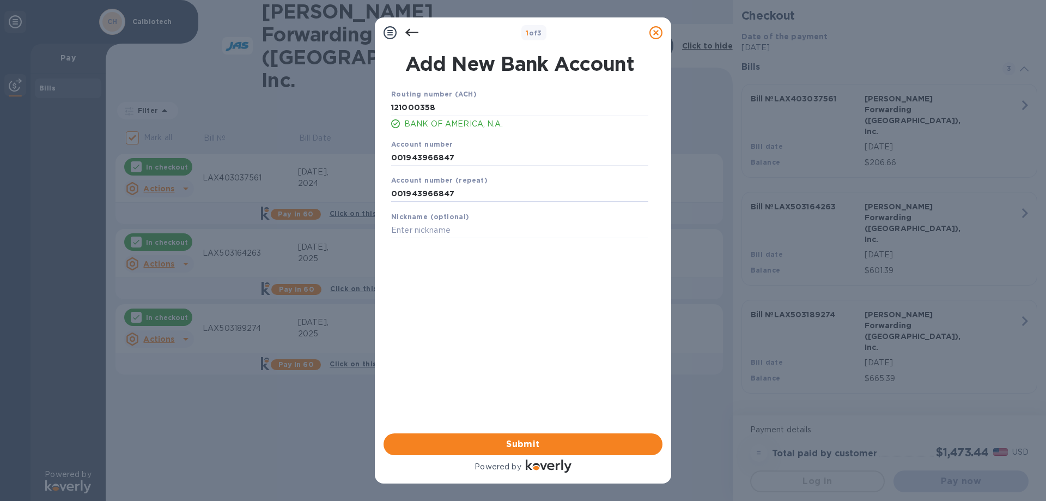
click at [457, 307] on div "Routing number (ACH) [US_BANK_ROUTING_MICR] BANK OF AMERICA, N.A. Account numbe…" at bounding box center [519, 247] width 279 height 334
click at [524, 443] on span "Submit" at bounding box center [523, 443] width 262 height 13
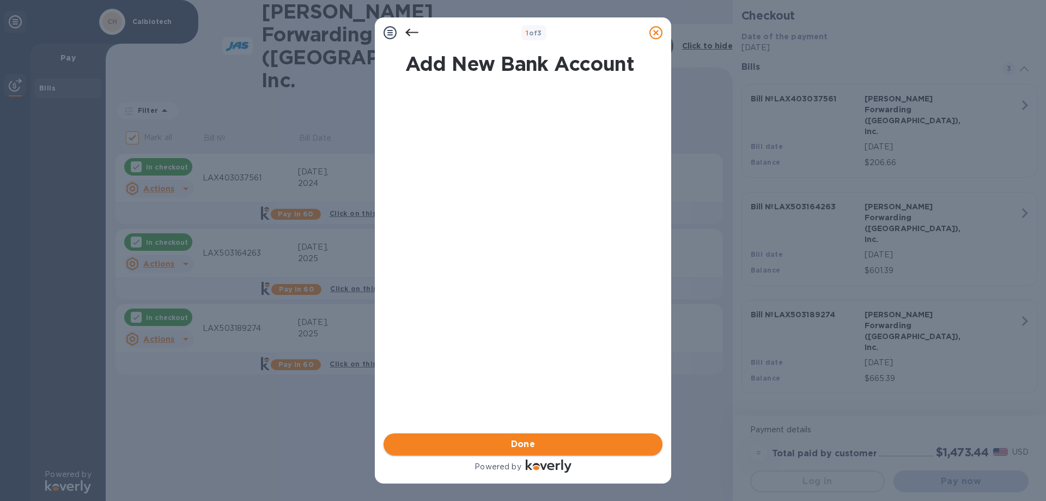
click at [530, 451] on button "Done" at bounding box center [523, 444] width 279 height 22
